Goal: Communication & Community: Answer question/provide support

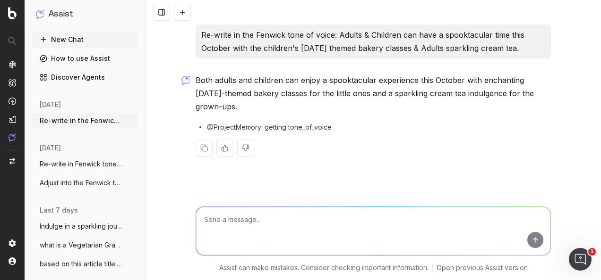
click at [267, 223] on textarea at bounding box center [373, 231] width 354 height 48
paste textarea "The aim of this event is for children to have a fun, creative time during the H…"
type textarea "write as event copy in the Fenwick tone of voice: The aim of this event is for …"
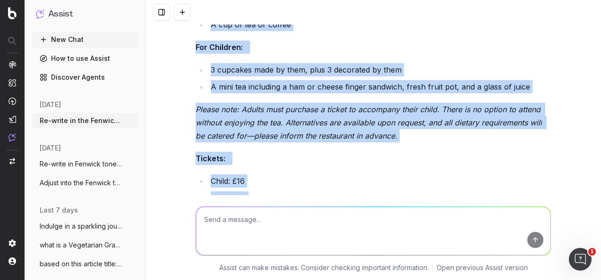
scroll to position [639, 0]
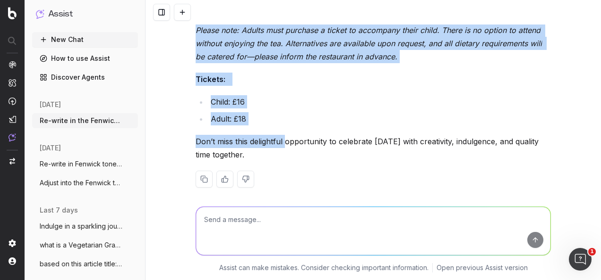
drag, startPoint x: 193, startPoint y: 86, endPoint x: 280, endPoint y: 159, distance: 114.0
click at [280, 159] on p "Don’t miss this delightful opportunity to celebrate [DATE] with creativity, ind…" at bounding box center [372, 148] width 355 height 26
copy div "Lore Ipsumdo, sit amet consec adip elitsed doeiu temporinci utla e dol mag aliq…"
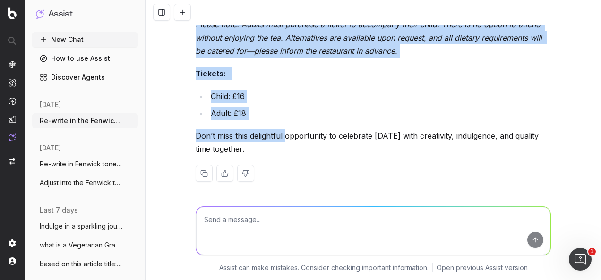
scroll to position [647, 0]
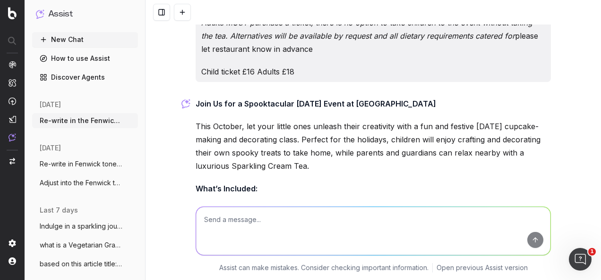
scroll to position [458, 0]
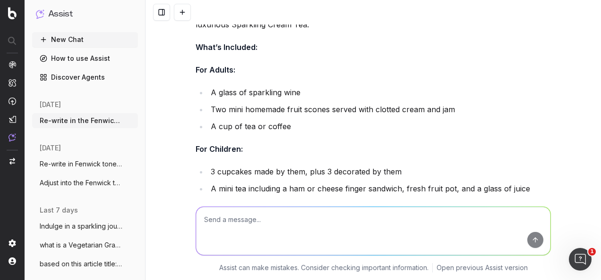
click at [338, 234] on textarea at bounding box center [373, 231] width 354 height 48
type textarea "R"
type textarea "re-write in the fenwick tone of voice:"
paste textarea "FAQs What are the event start times? 10:30am at [PERSON_NAME][GEOGRAPHIC_DATA] …"
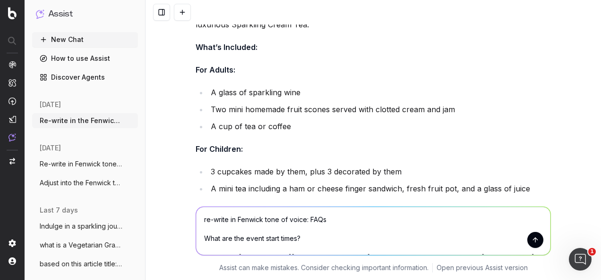
scroll to position [21, 0]
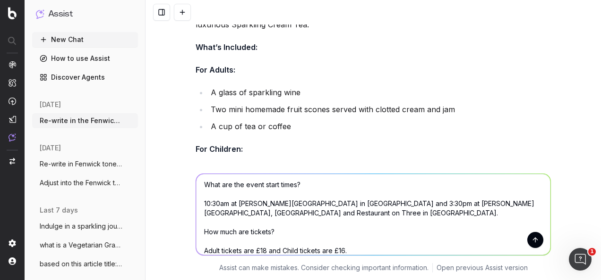
type textarea "re-write in Fenwick tone of voice: FAQs What are the event start times? 10:30am…"
click at [532, 239] on button "submit" at bounding box center [535, 240] width 16 height 16
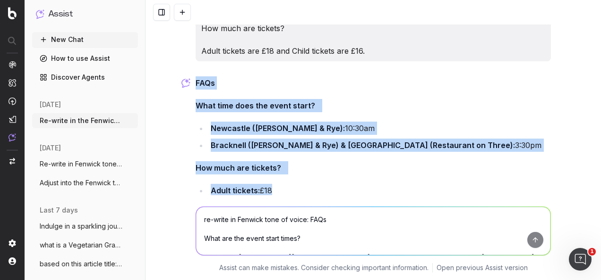
scroll to position [1057, 0]
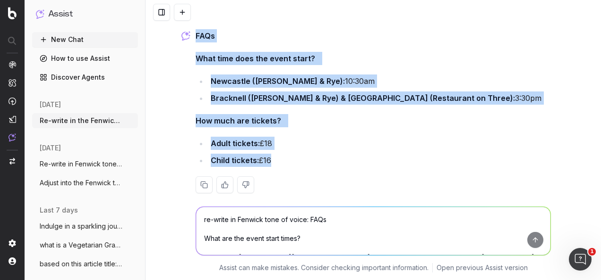
drag, startPoint x: 193, startPoint y: 118, endPoint x: 267, endPoint y: 162, distance: 86.6
click at [267, 162] on div "FAQs What time does the event start? Newcastle ([PERSON_NAME] & Rye): 10:30am B…" at bounding box center [372, 118] width 355 height 179
drag, startPoint x: 267, startPoint y: 162, endPoint x: 254, endPoint y: 146, distance: 20.5
copy div "FAQs What time does the event start? Newcastle ([PERSON_NAME] & Rye): 10:30am B…"
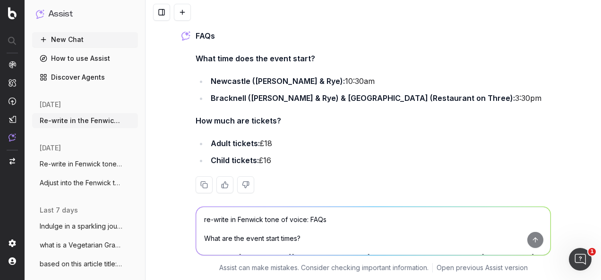
click at [246, 237] on textarea "re-write in Fenwick tone of voice: FAQs What are the event start times? 10:30am…" at bounding box center [373, 231] width 354 height 48
paste textarea "*Adults MUST purchase a ticket, there is no option to take children to the even…"
type textarea "write as an FAQ: *Adults MUST purchase a ticket, there is no option to take chi…"
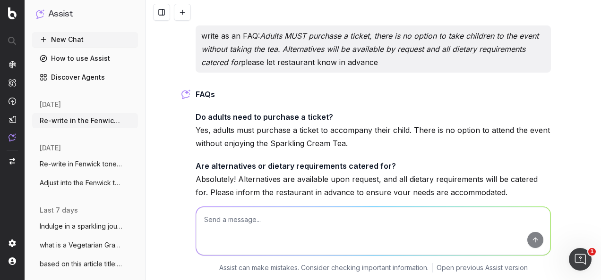
scroll to position [1272, 0]
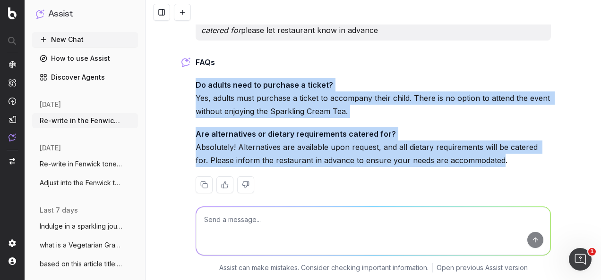
drag, startPoint x: 452, startPoint y: 133, endPoint x: 192, endPoint y: 63, distance: 269.4
click at [195, 63] on div "FAQs Do adults need to purchase a ticket? Yes, adults must purchase a ticket to…" at bounding box center [372, 132] width 355 height 153
drag, startPoint x: 192, startPoint y: 63, endPoint x: 217, endPoint y: 74, distance: 26.7
copy div "Do adults need to purchase a ticket? Yes, adults must purchase a ticket to acco…"
